Goal: Entertainment & Leisure: Browse casually

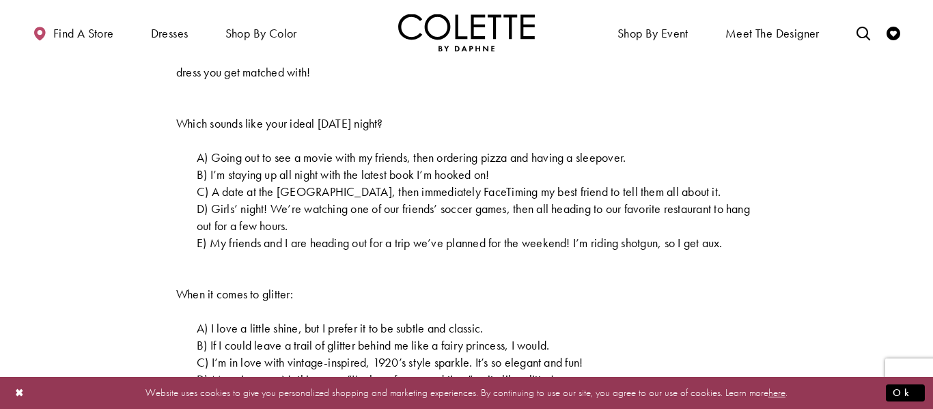
scroll to position [496, 0]
drag, startPoint x: 210, startPoint y: 154, endPoint x: 336, endPoint y: 156, distance: 126.4
click at [336, 156] on span "A) Going out to see a movie with my friends, then ordering pizza and having a s…" at bounding box center [411, 157] width 429 height 16
click at [626, 159] on span "A) Going out to see a movie with my friends, then ordering pizza and having a s…" at bounding box center [411, 157] width 429 height 16
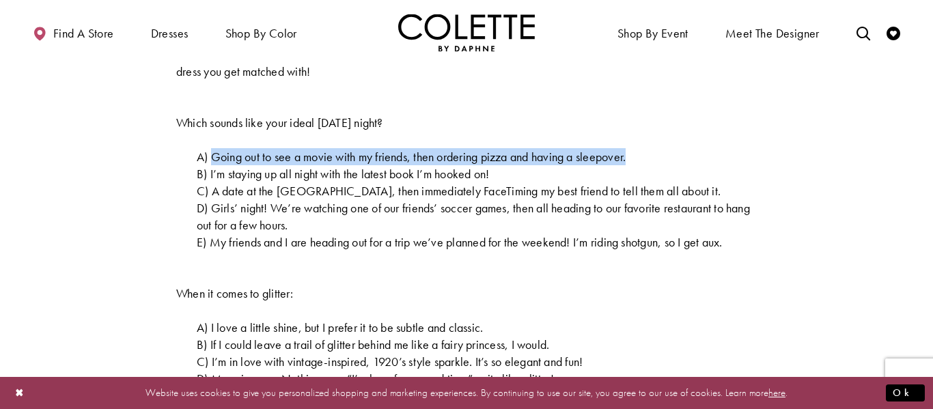
drag, startPoint x: 637, startPoint y: 159, endPoint x: 215, endPoint y: 151, distance: 423.0
click at [215, 151] on span "A) Going out to see a movie with my friends, then ordering pizza and having a s…" at bounding box center [411, 157] width 429 height 16
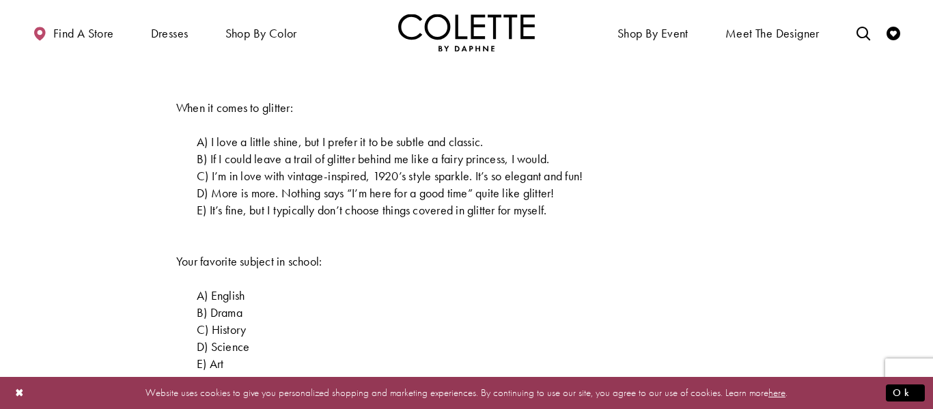
scroll to position [683, 0]
drag, startPoint x: 210, startPoint y: 141, endPoint x: 342, endPoint y: 133, distance: 132.8
click at [342, 133] on span "A) I love a little shine, but I prefer it to be subtle and classic." at bounding box center [340, 141] width 286 height 16
click at [496, 138] on p "A) I love a little shine, but I prefer it to be subtle and classic." at bounding box center [466, 141] width 581 height 17
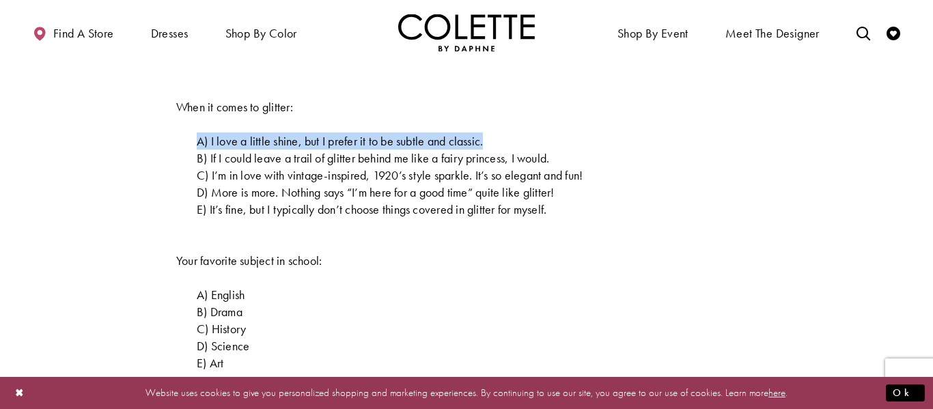
drag, startPoint x: 496, startPoint y: 138, endPoint x: 193, endPoint y: 130, distance: 303.5
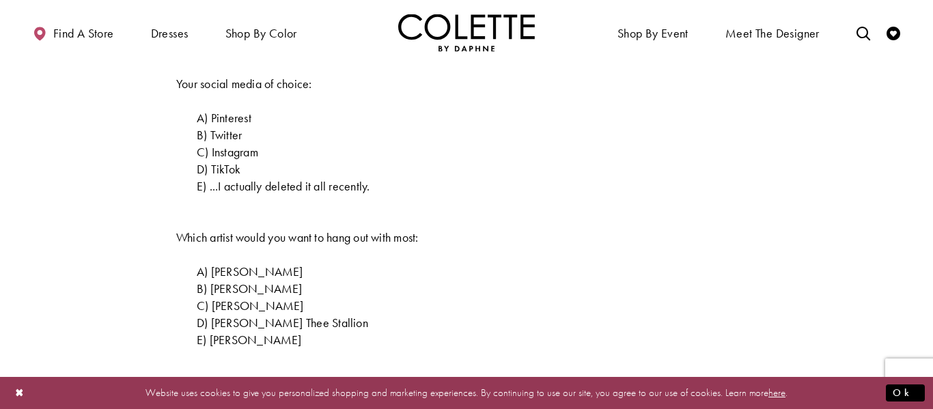
scroll to position [1373, 0]
drag, startPoint x: 383, startPoint y: 198, endPoint x: 198, endPoint y: 193, distance: 184.5
click at [198, 193] on p "E) ...I actually deleted it all recently." at bounding box center [466, 184] width 581 height 17
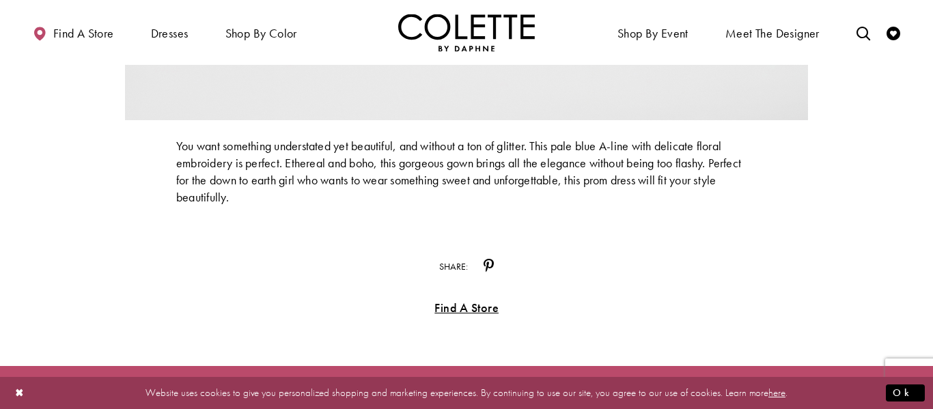
scroll to position [7614, 0]
